Goal: Find contact information: Find contact information

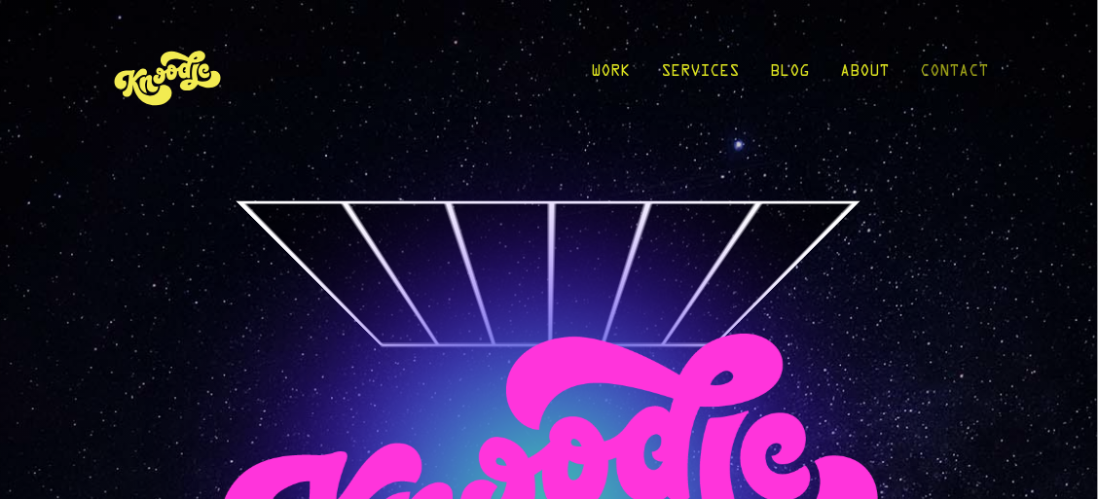
click at [958, 72] on link "Contact" at bounding box center [954, 76] width 68 height 90
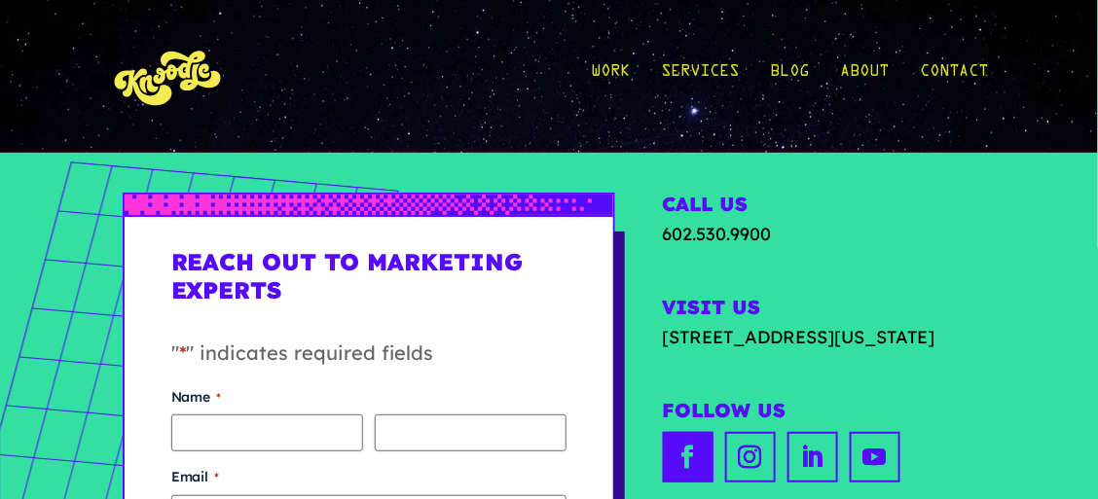
click at [682, 482] on link "Follow" at bounding box center [688, 457] width 51 height 51
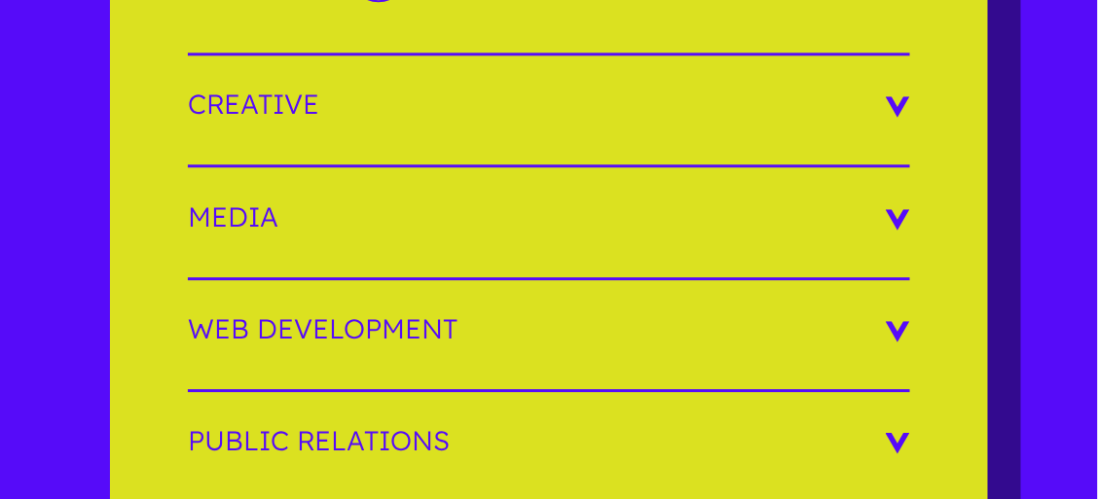
scroll to position [3219, 0]
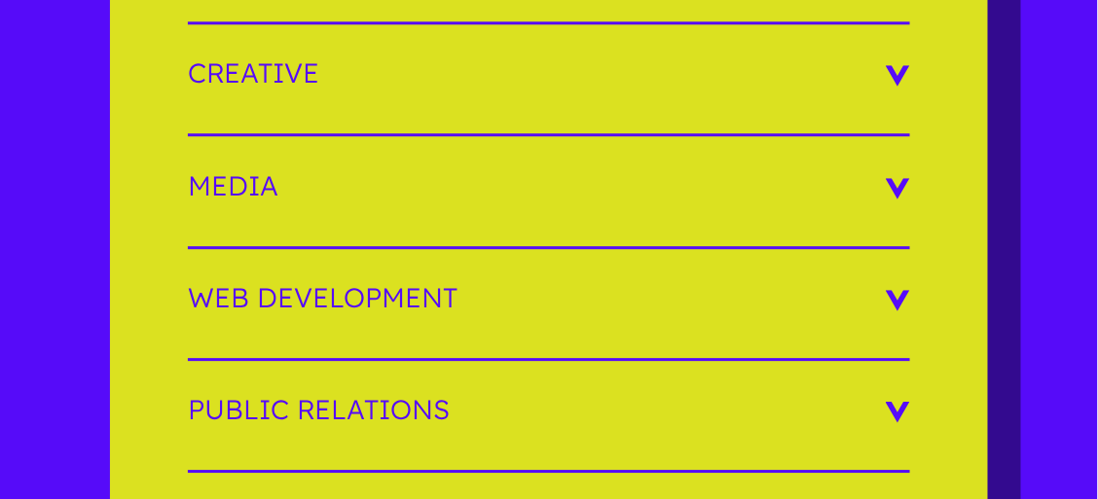
drag, startPoint x: 1105, startPoint y: 35, endPoint x: 1031, endPoint y: 274, distance: 250.5
click at [299, 172] on h3 "Media" at bounding box center [549, 185] width 722 height 27
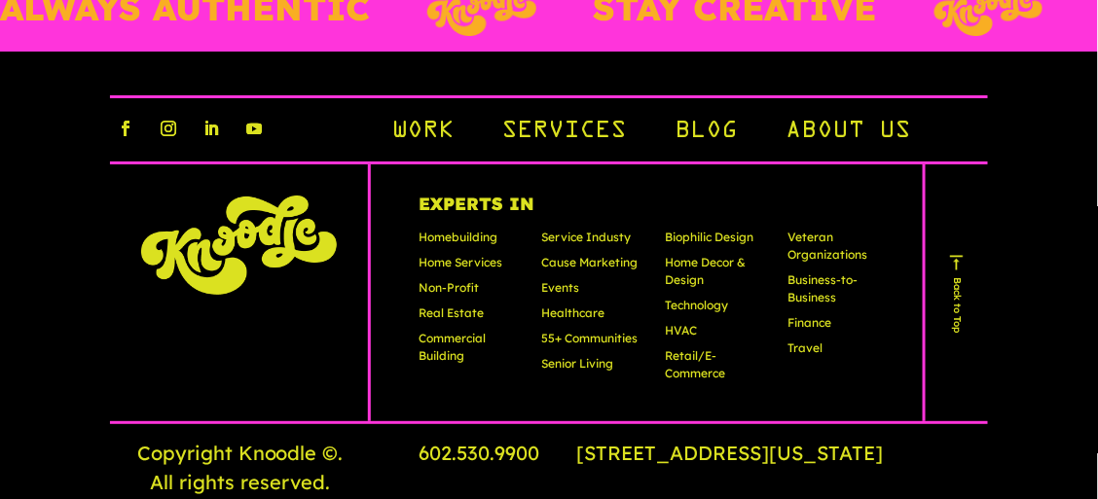
scroll to position [5735, 0]
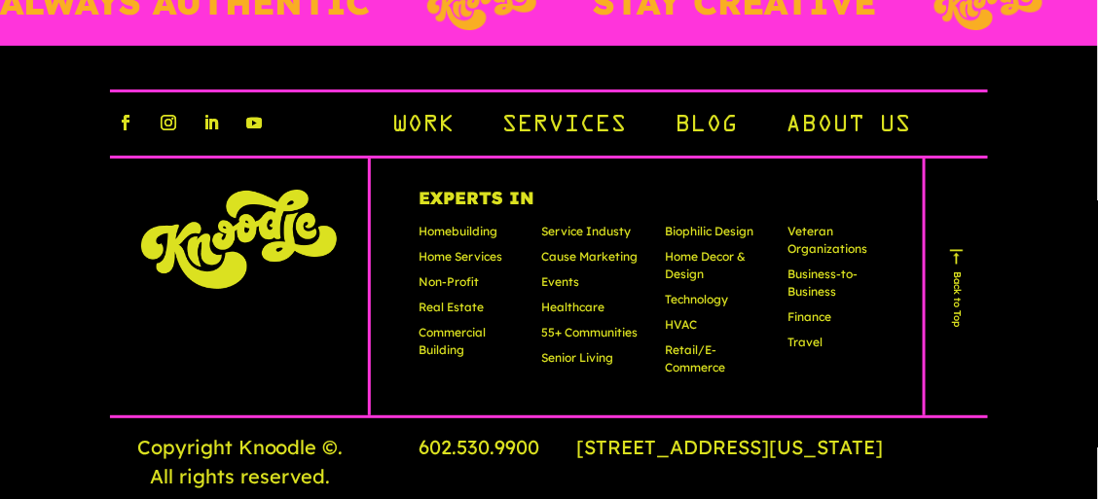
click at [828, 110] on link "About Us" at bounding box center [847, 126] width 125 height 33
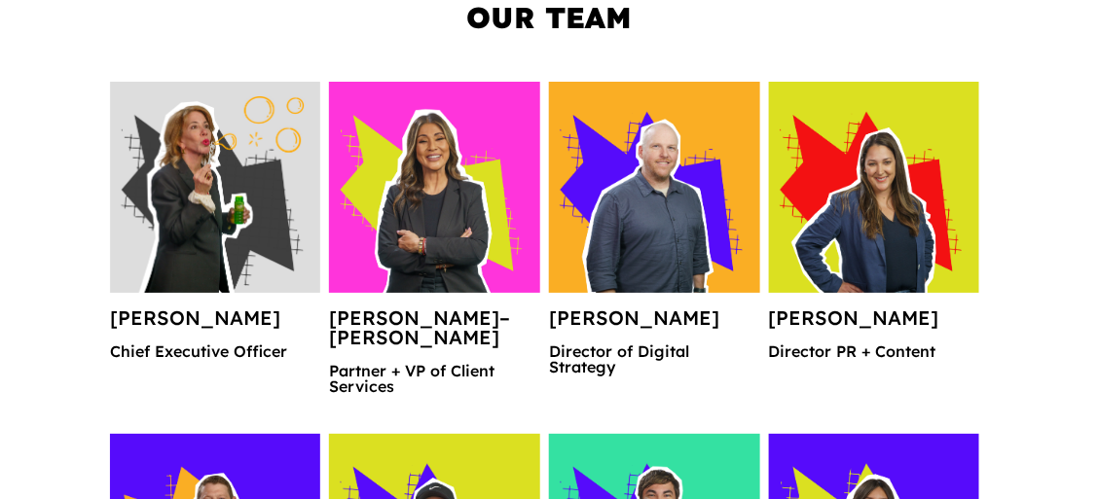
scroll to position [1814, 0]
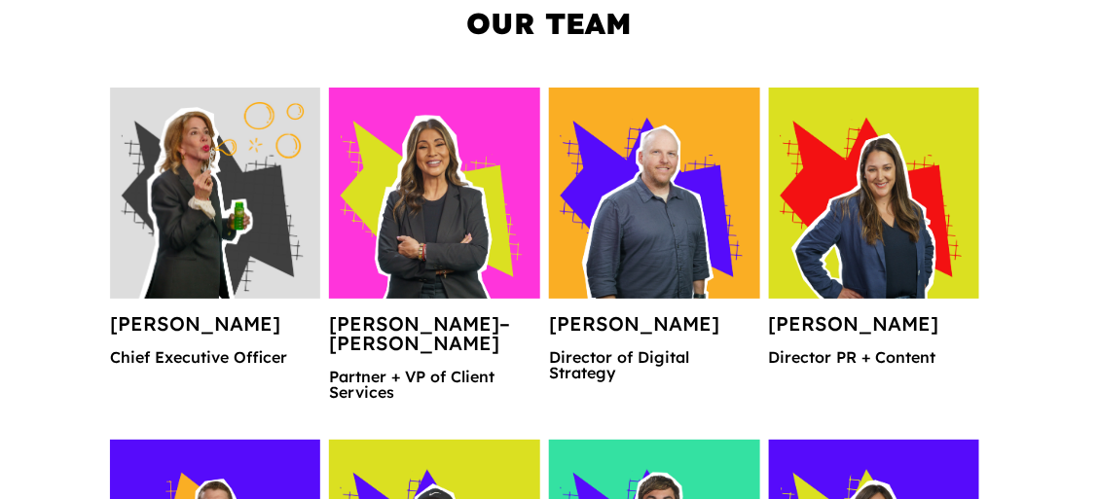
click at [187, 170] on img at bounding box center [215, 193] width 211 height 211
click at [190, 138] on img at bounding box center [215, 193] width 211 height 211
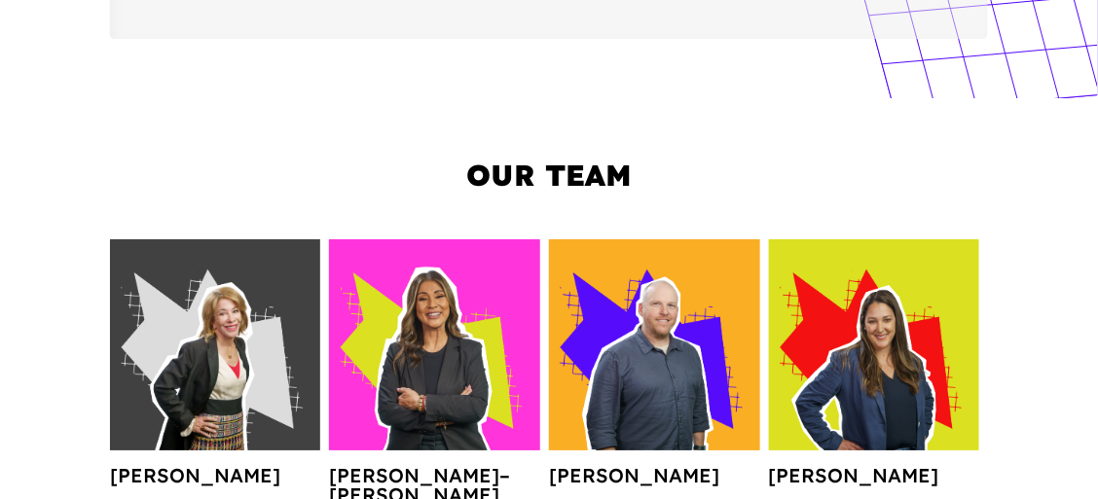
scroll to position [1674, 0]
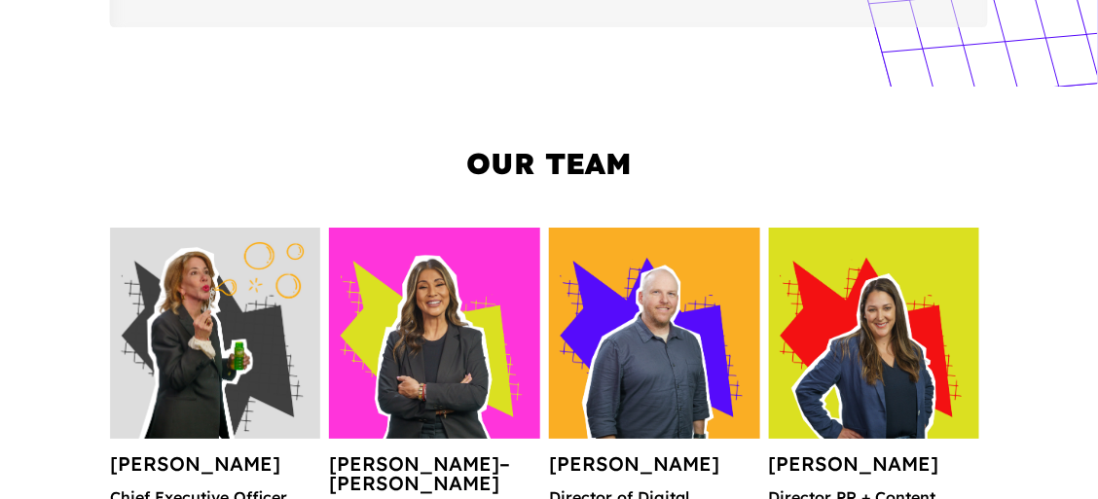
click at [212, 300] on img at bounding box center [215, 333] width 211 height 211
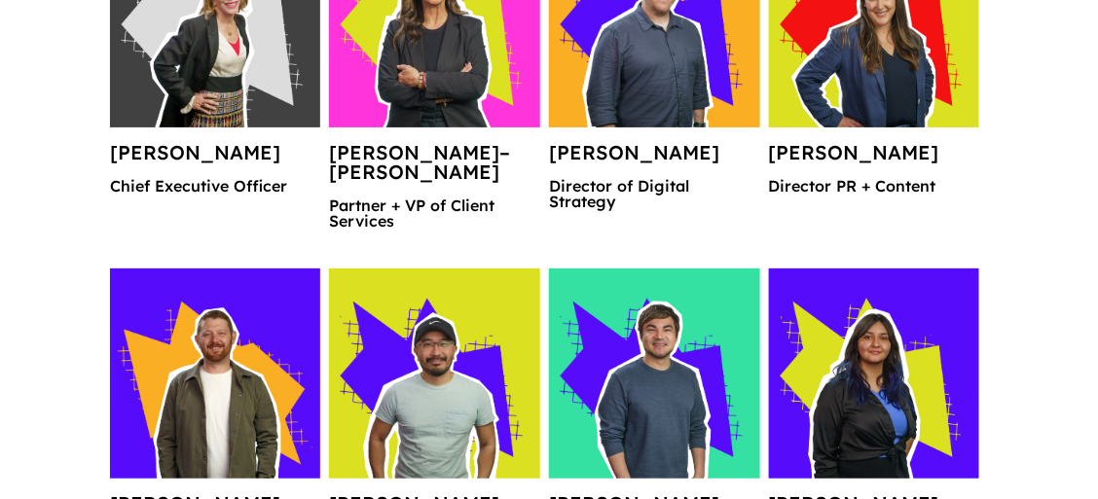
scroll to position [1991, 0]
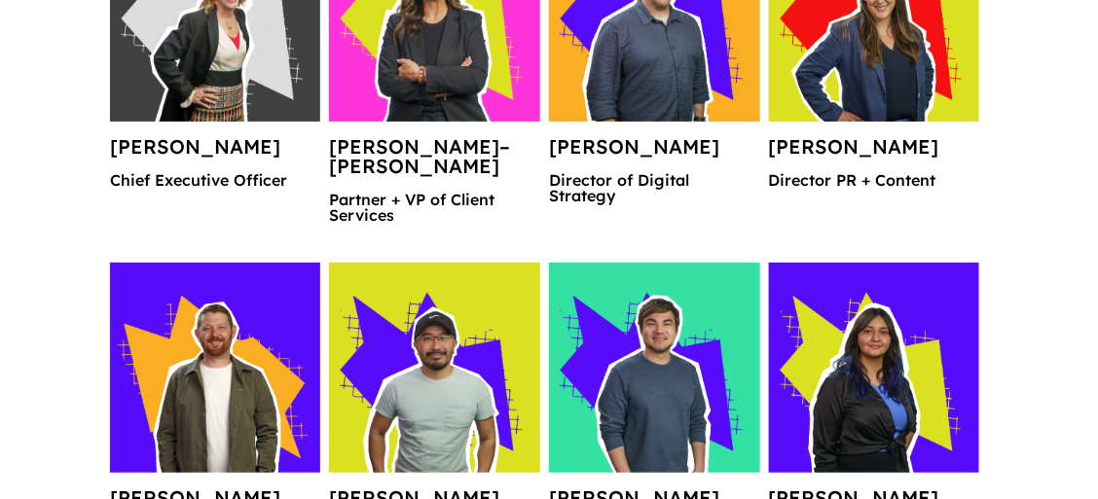
click at [351, 173] on h4 "[PERSON_NAME]–[PERSON_NAME]" at bounding box center [434, 164] width 211 height 54
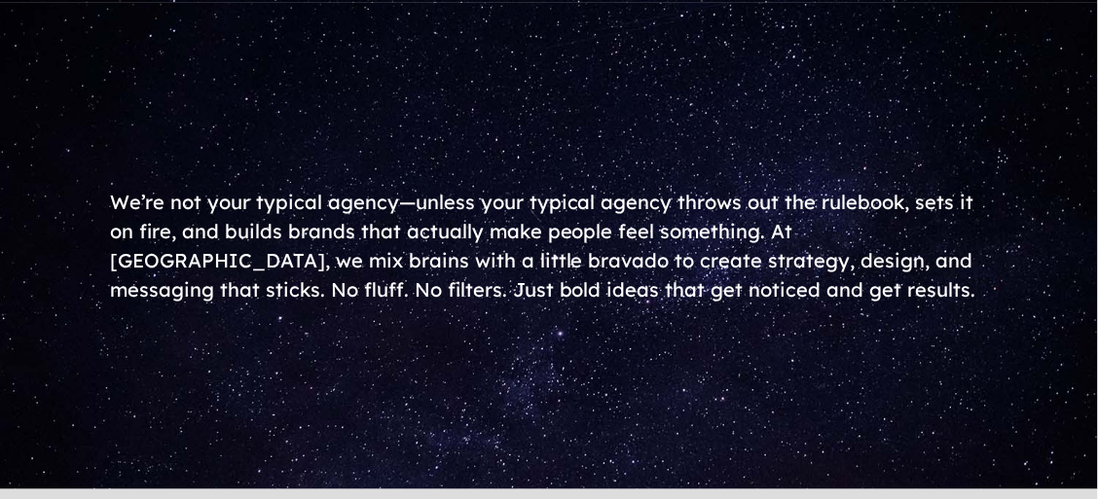
scroll to position [0, 0]
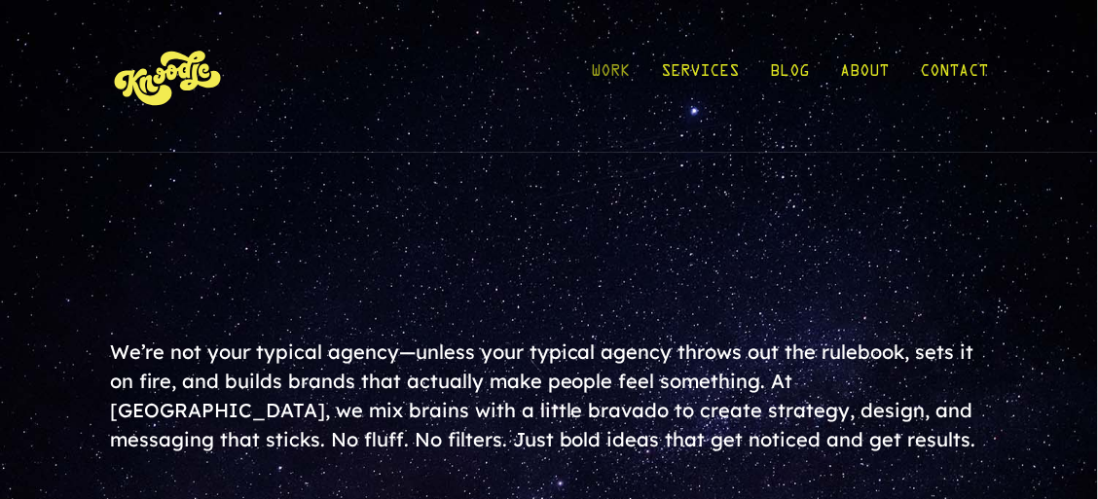
click at [616, 72] on link "Work" at bounding box center [610, 76] width 39 height 90
click at [616, 73] on link "Work" at bounding box center [610, 76] width 39 height 90
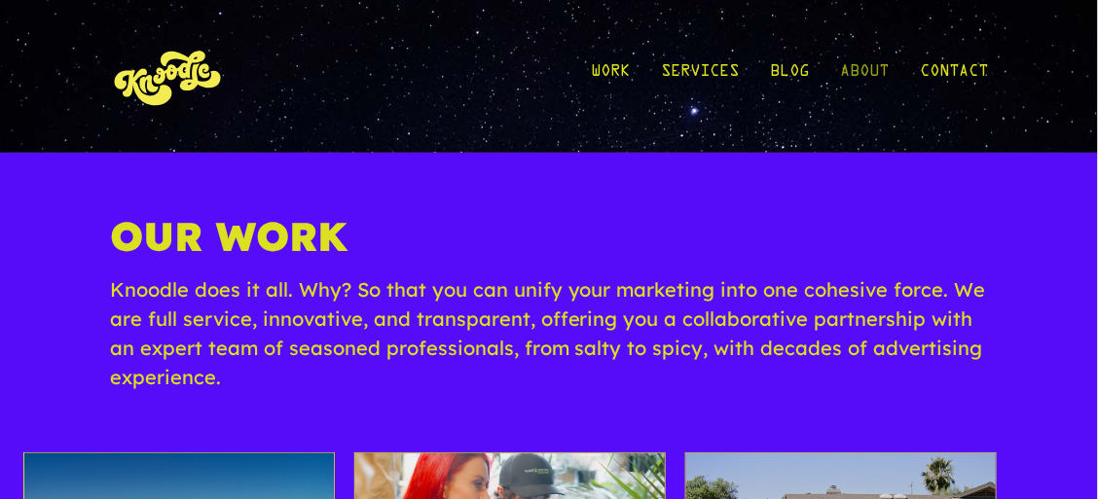
click at [866, 71] on link "About" at bounding box center [864, 76] width 49 height 90
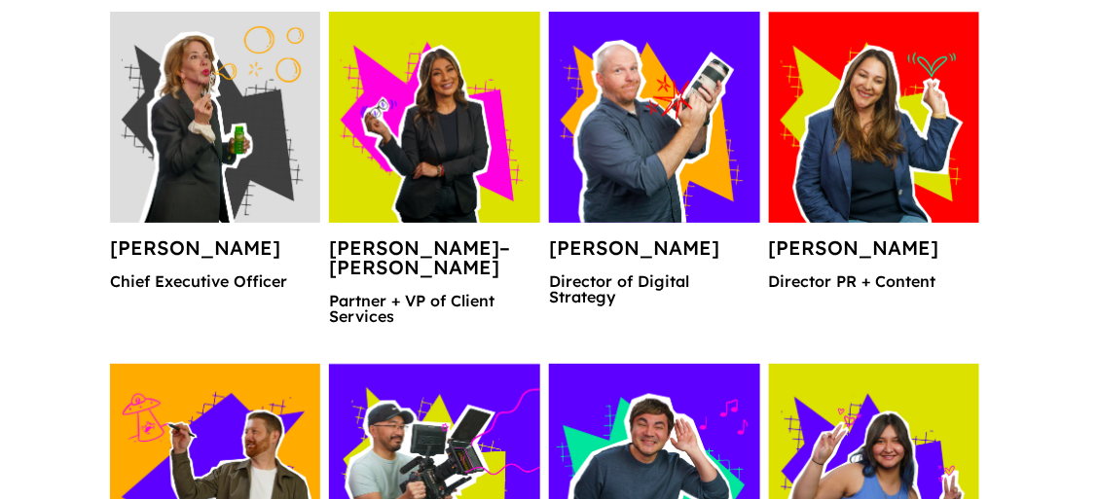
scroll to position [1901, 0]
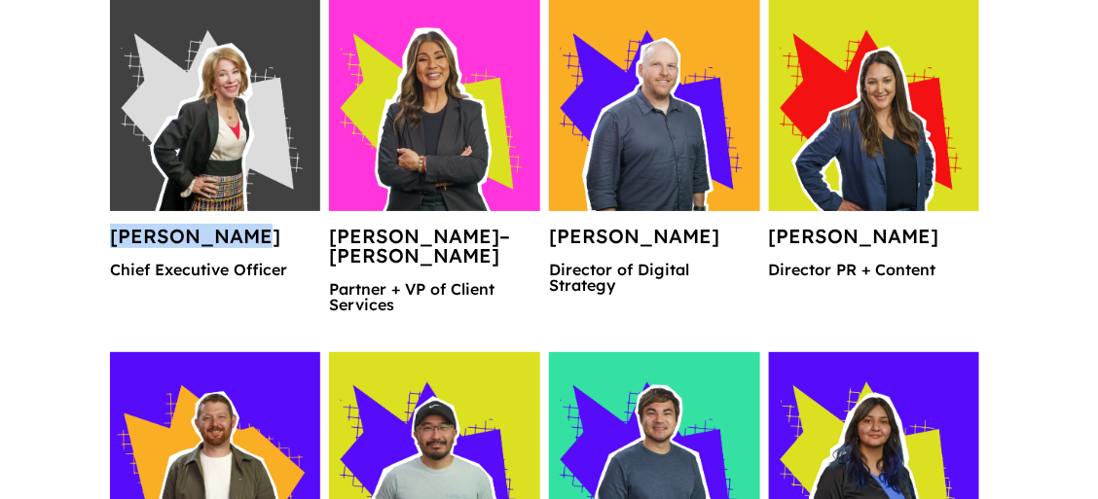
drag, startPoint x: 243, startPoint y: 236, endPoint x: 103, endPoint y: 230, distance: 140.3
click at [103, 230] on div "Our Team [PERSON_NAME] Chief Executive Officer [PERSON_NAME]–[PERSON_NAME] Part…" at bounding box center [549, 459] width 1098 height 1201
copy h4 "[PERSON_NAME]"
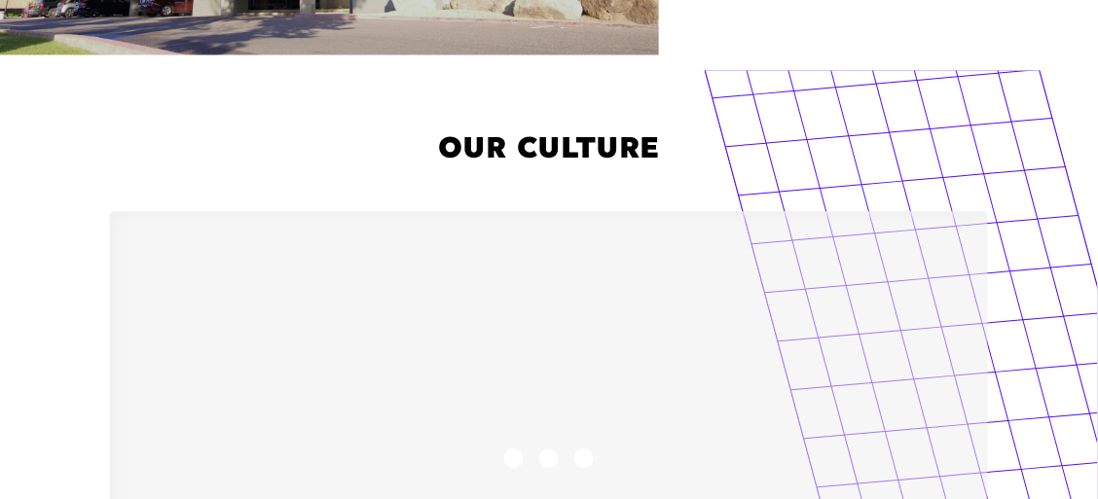
scroll to position [785, 0]
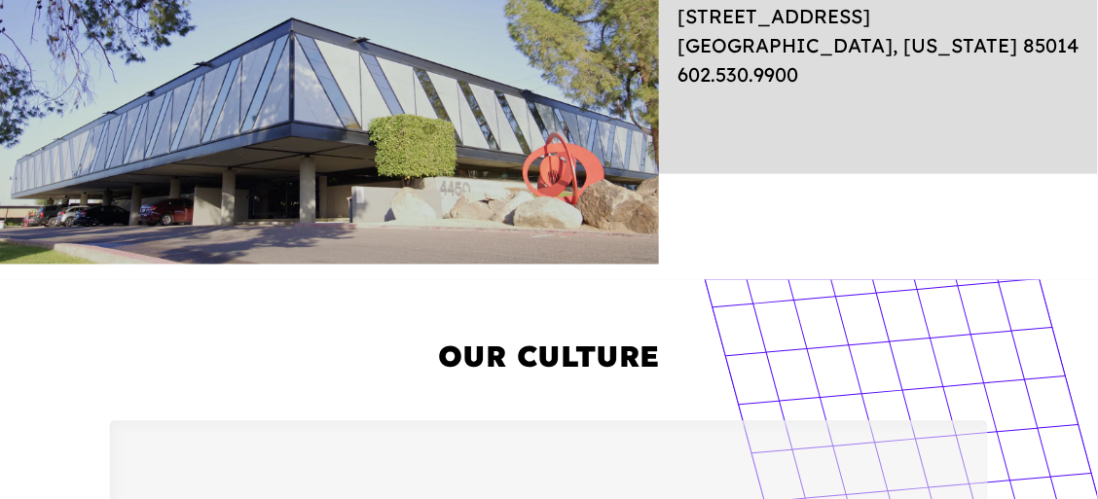
drag, startPoint x: 1072, startPoint y: 98, endPoint x: 1019, endPoint y: 98, distance: 53.5
click at [1068, 97] on div "Knoodle HQ [STREET_ADDRESS][US_STATE] 602.530.9900" at bounding box center [878, 79] width 439 height 371
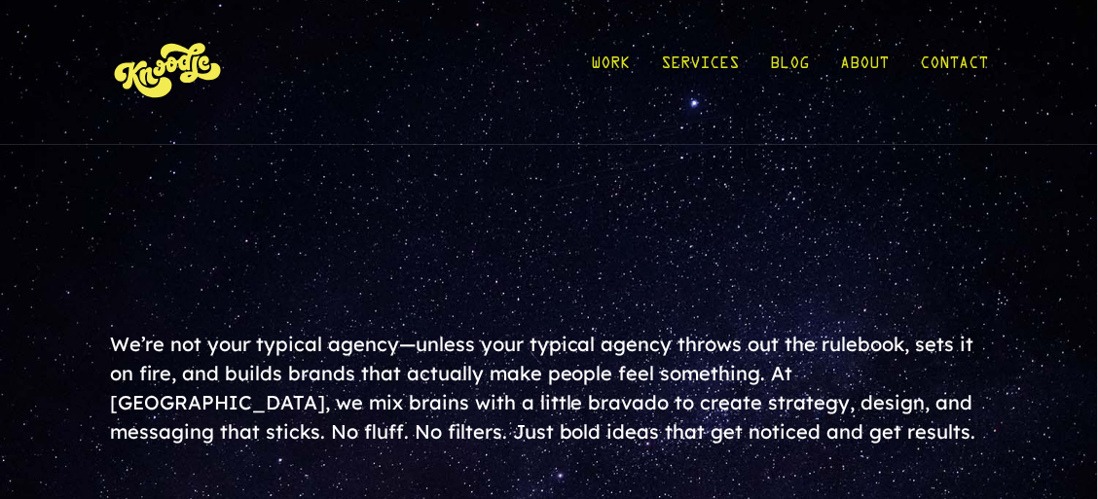
scroll to position [0, 0]
